Goal: Transaction & Acquisition: Obtain resource

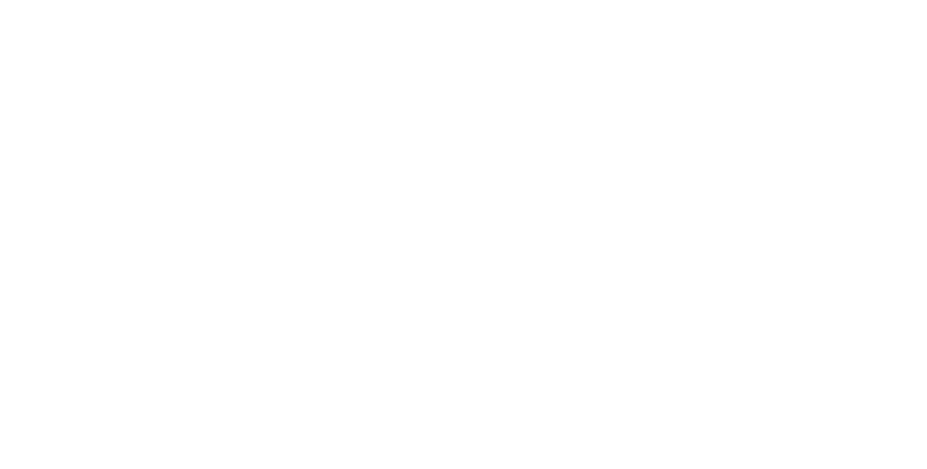
select select "*"
select select "**"
select select "****"
select select "*"
select select "**"
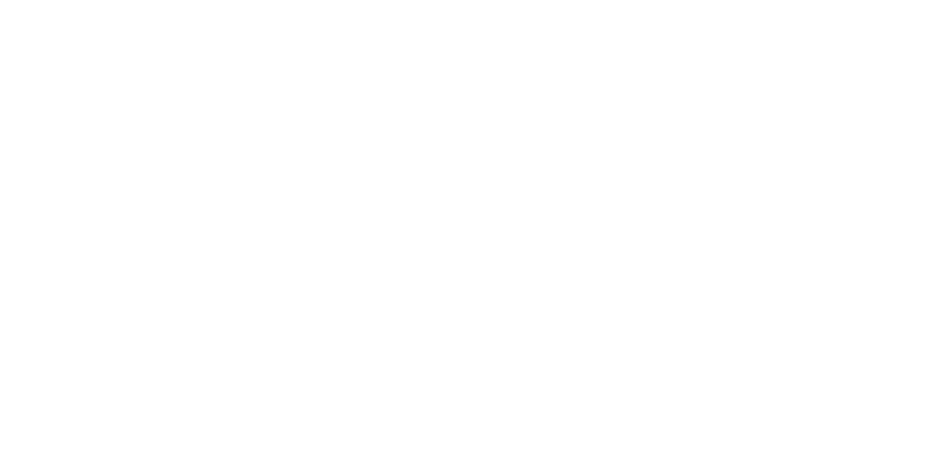
select select "****"
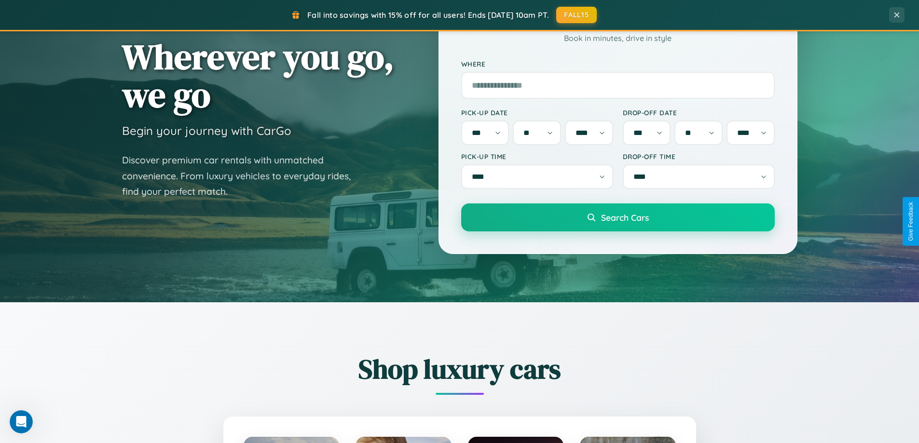
scroll to position [416, 0]
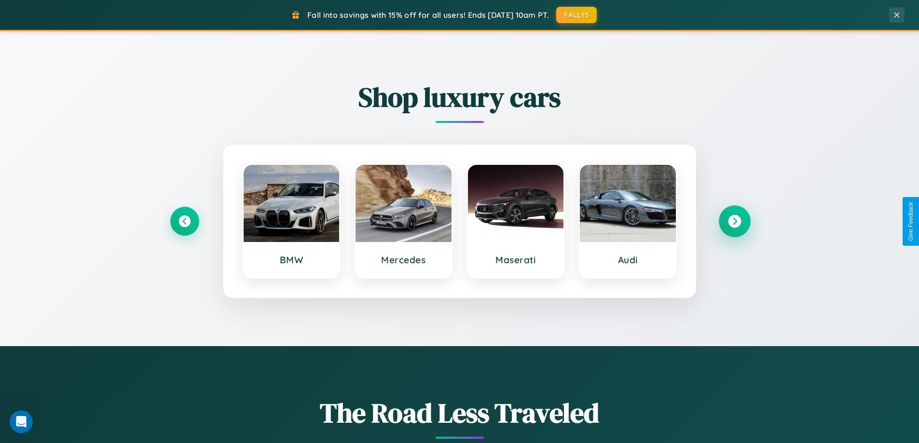
click at [734, 221] on icon at bounding box center [734, 221] width 13 height 13
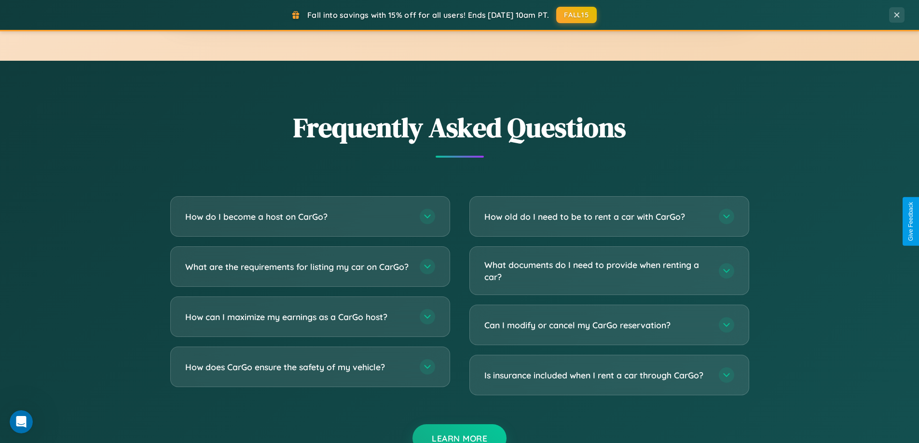
scroll to position [1868, 0]
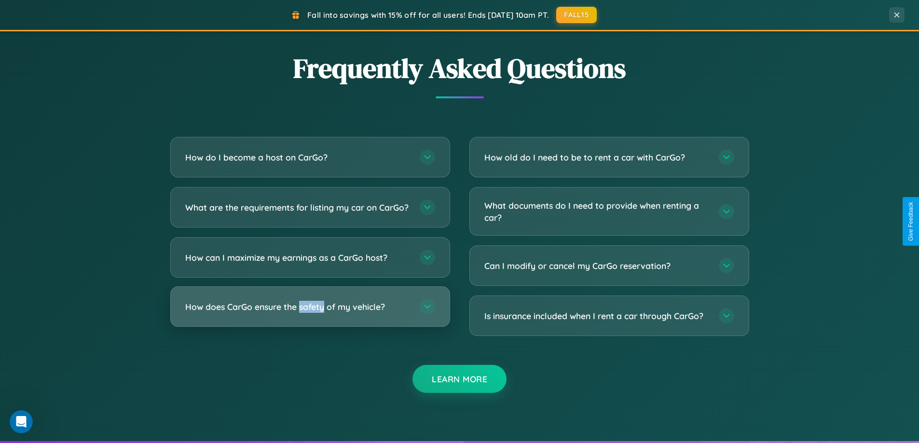
click at [310, 313] on h3 "How does CarGo ensure the safety of my vehicle?" at bounding box center [297, 307] width 225 height 12
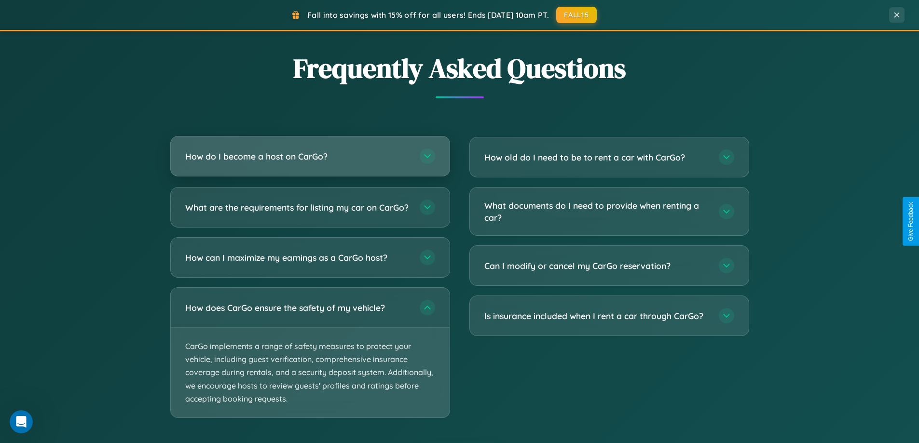
click at [310, 156] on h3 "How do I become a host on CarGo?" at bounding box center [297, 157] width 225 height 12
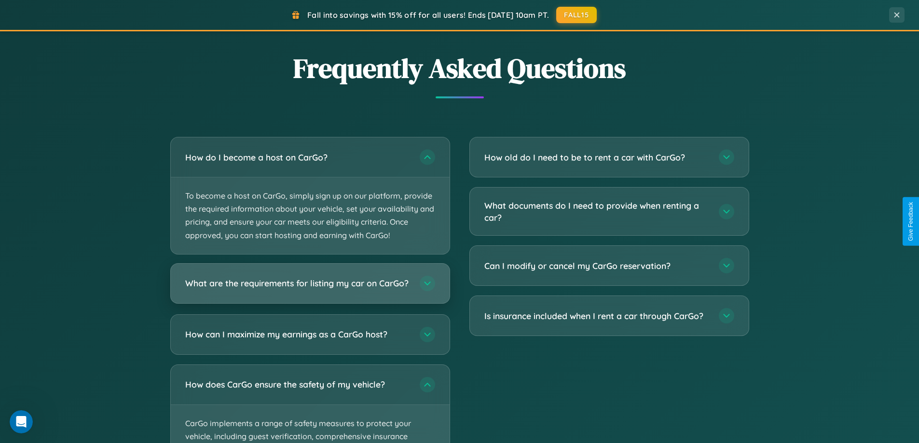
click at [310, 288] on h3 "What are the requirements for listing my car on CarGo?" at bounding box center [297, 283] width 225 height 12
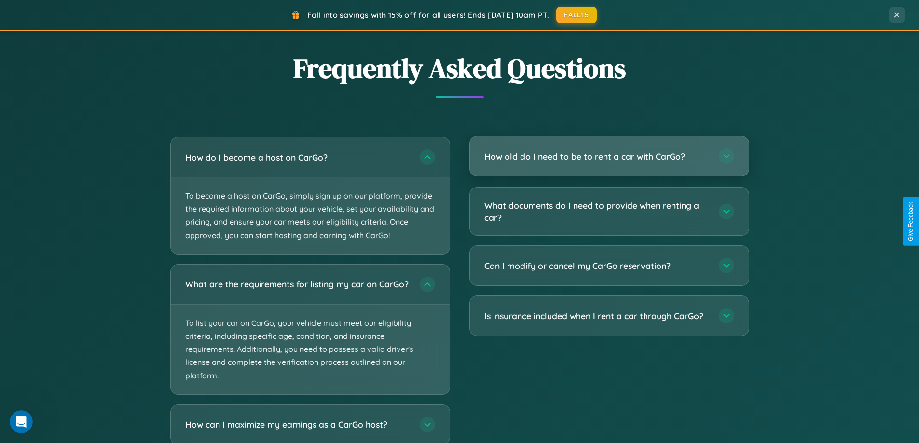
click at [609, 157] on h3 "How old do I need to be to rent a car with CarGo?" at bounding box center [596, 157] width 225 height 12
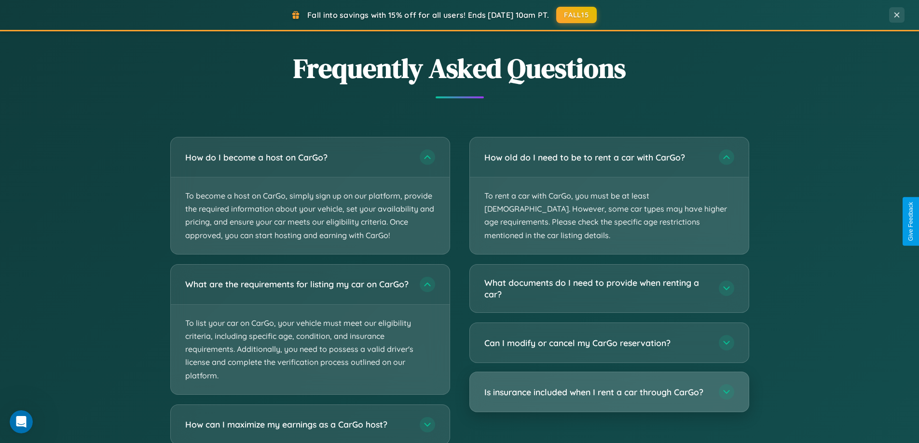
click at [609, 387] on h3 "Is insurance included when I rent a car through CarGo?" at bounding box center [596, 393] width 225 height 12
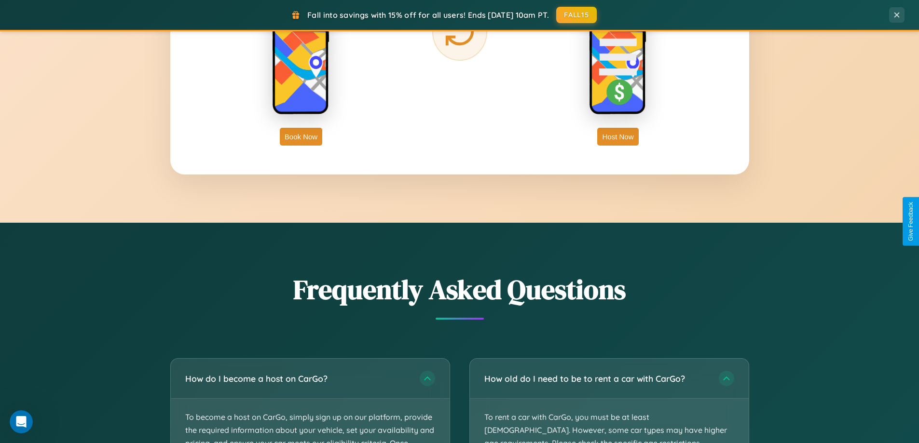
scroll to position [1562, 0]
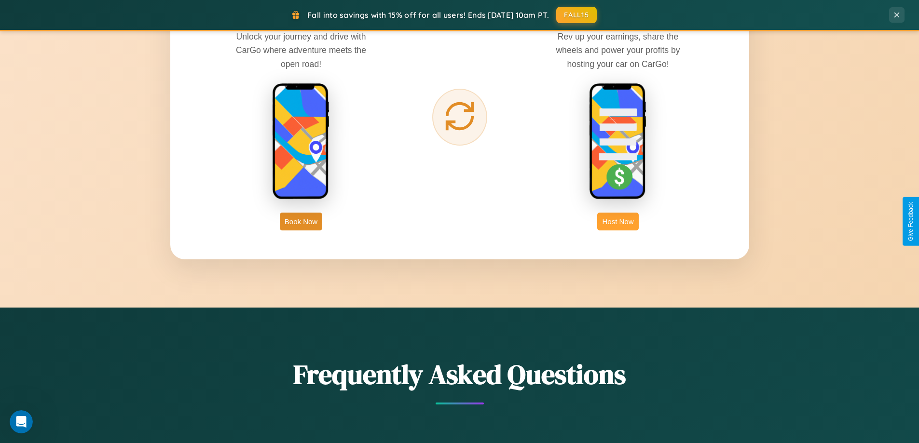
click at [618, 221] on button "Host Now" at bounding box center [617, 222] width 41 height 18
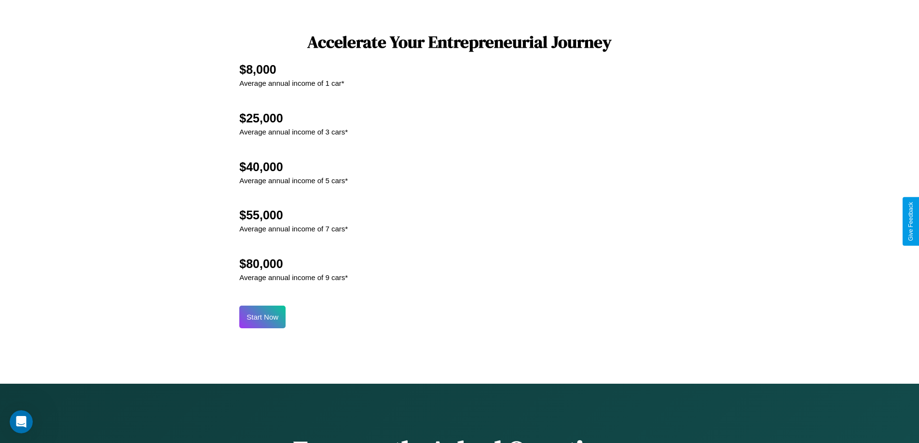
scroll to position [1304, 0]
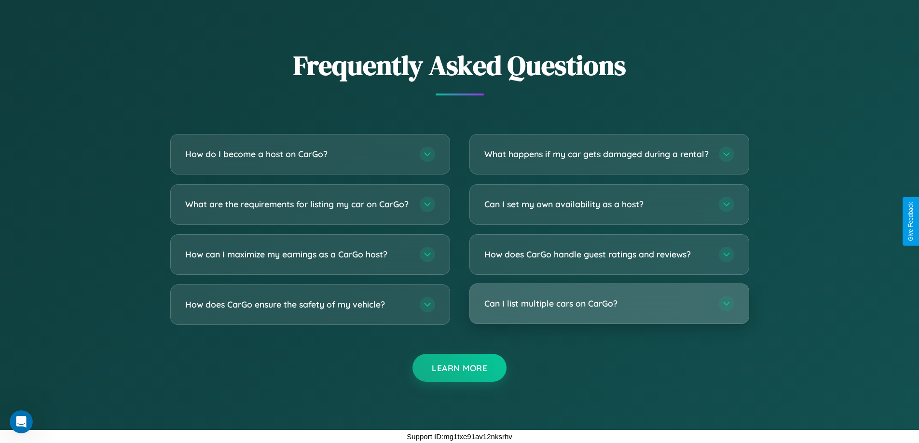
click at [609, 304] on h3 "Can I list multiple cars on CarGo?" at bounding box center [596, 304] width 225 height 12
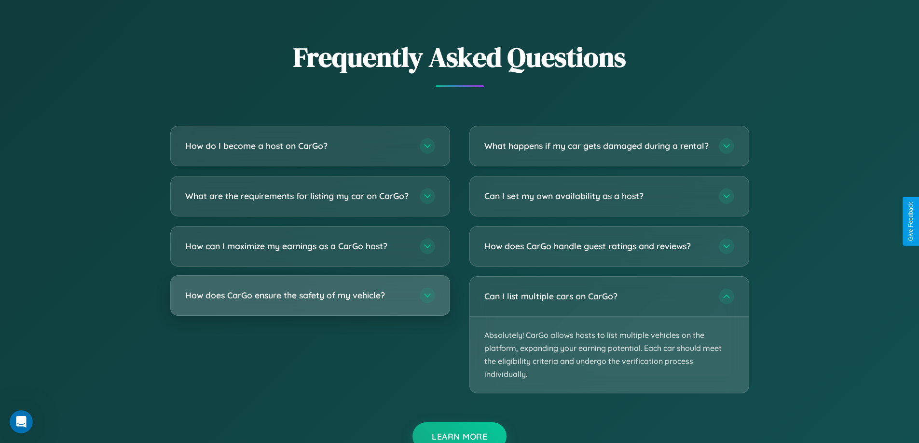
click at [310, 302] on h3 "How does CarGo ensure the safety of my vehicle?" at bounding box center [297, 296] width 225 height 12
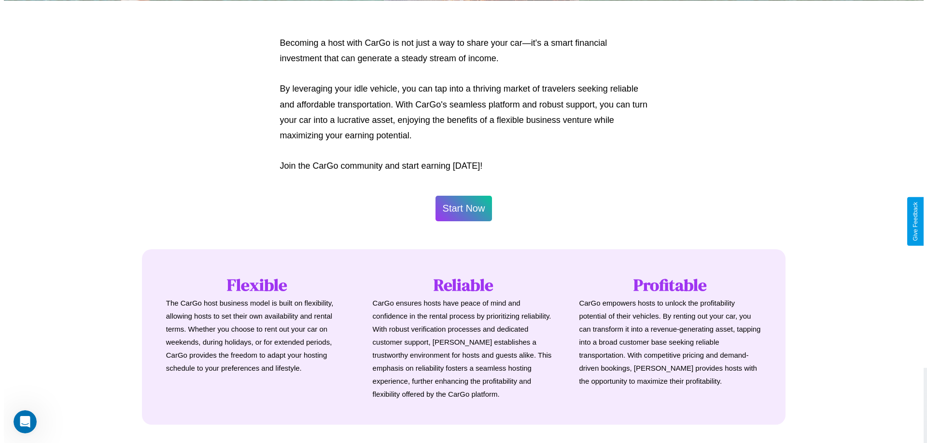
scroll to position [466, 0]
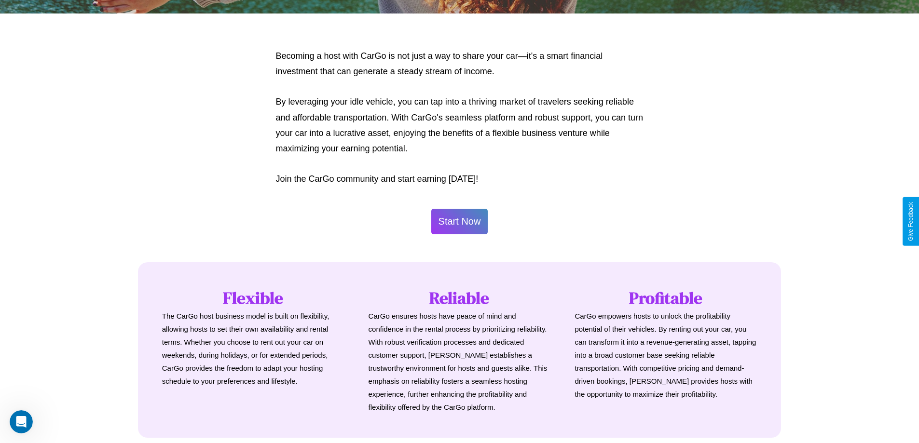
click at [459, 221] on button "Start Now" at bounding box center [459, 222] width 57 height 26
